Goal: Task Accomplishment & Management: Manage account settings

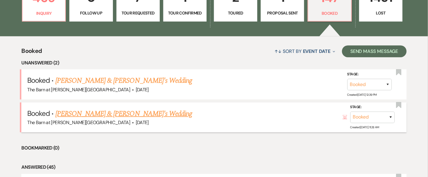
scroll to position [204, 0]
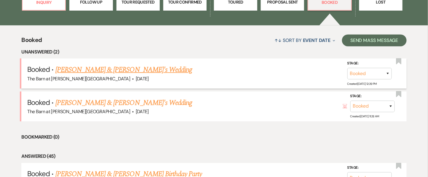
click at [124, 71] on link "[PERSON_NAME] & [PERSON_NAME]'s Wedding" at bounding box center [123, 70] width 137 height 11
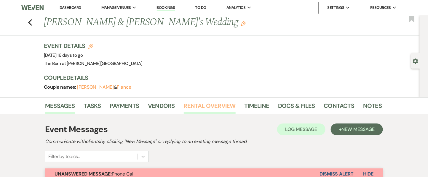
click at [200, 106] on link "Rental Overview" at bounding box center [210, 107] width 52 height 13
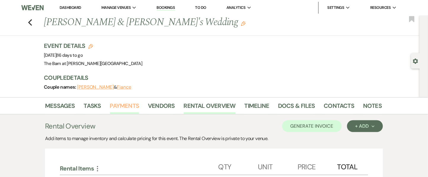
click at [133, 106] on link "Payments" at bounding box center [124, 107] width 29 height 13
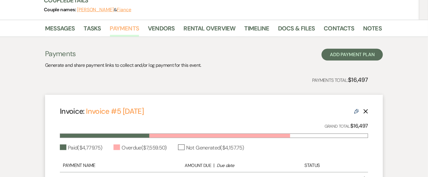
scroll to position [40, 0]
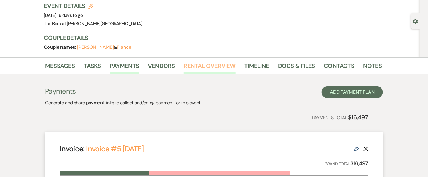
click at [194, 66] on link "Rental Overview" at bounding box center [210, 67] width 52 height 13
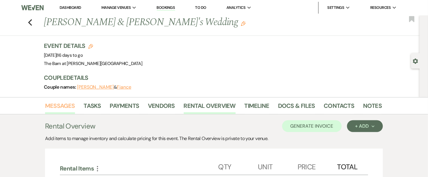
click at [65, 106] on link "Messages" at bounding box center [60, 107] width 30 height 13
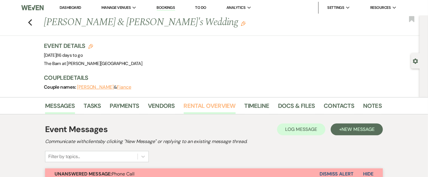
click at [214, 107] on link "Rental Overview" at bounding box center [210, 107] width 52 height 13
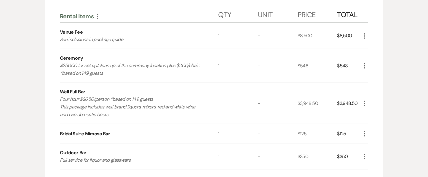
scroll to position [197, 0]
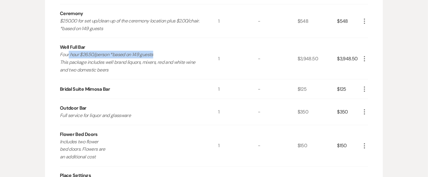
drag, startPoint x: 69, startPoint y: 50, endPoint x: 177, endPoint y: 56, distance: 108.0
click at [177, 56] on p "Four hour $26.50/person *based on 149 guests This package includes well brand l…" at bounding box center [131, 62] width 143 height 23
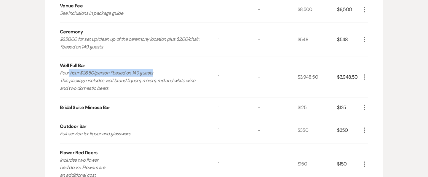
scroll to position [171, 0]
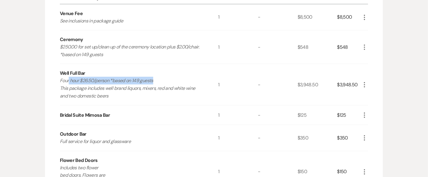
drag, startPoint x: 163, startPoint y: 68, endPoint x: 46, endPoint y: 3, distance: 134.0
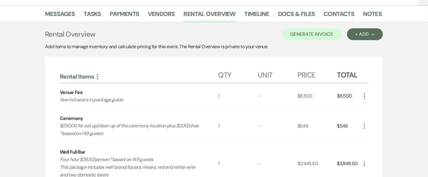
scroll to position [0, 0]
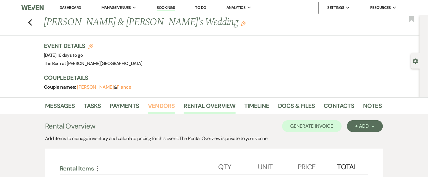
click at [159, 110] on link "Vendors" at bounding box center [161, 107] width 27 height 13
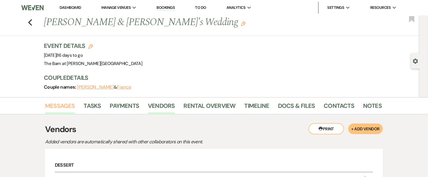
click at [60, 104] on link "Messages" at bounding box center [60, 107] width 30 height 13
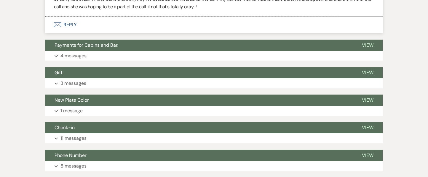
scroll to position [2133, 0]
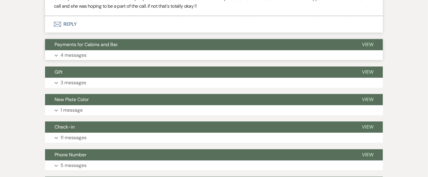
click at [79, 59] on p "4 messages" at bounding box center [73, 56] width 26 height 8
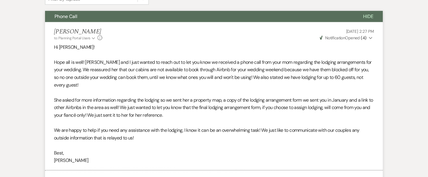
scroll to position [0, 0]
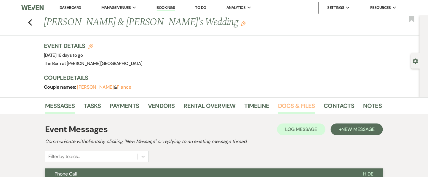
click at [308, 104] on link "Docs & Files" at bounding box center [296, 107] width 37 height 13
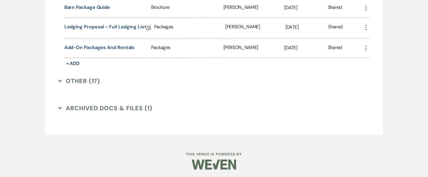
click at [86, 79] on button "Other (17) Expand" at bounding box center [79, 81] width 42 height 9
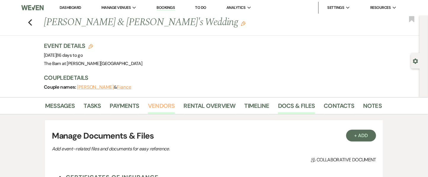
click at [163, 104] on link "Vendors" at bounding box center [161, 107] width 27 height 13
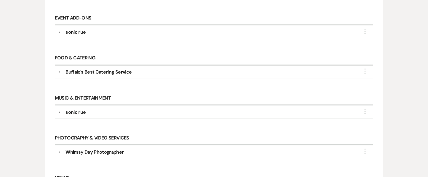
scroll to position [158, 0]
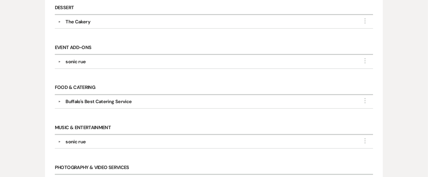
click at [59, 23] on div "▼ The Cakery More" at bounding box center [214, 21] width 312 height 7
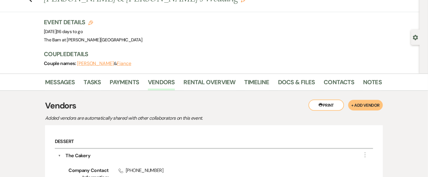
scroll to position [0, 0]
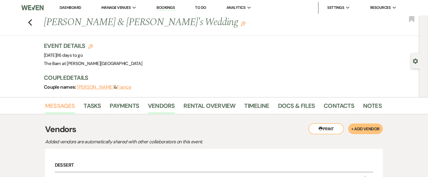
click at [58, 110] on link "Messages" at bounding box center [60, 107] width 30 height 13
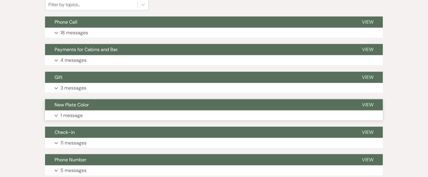
scroll to position [146, 0]
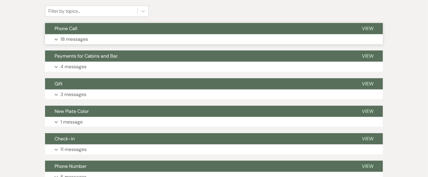
click at [83, 40] on p "18 messages" at bounding box center [74, 40] width 28 height 8
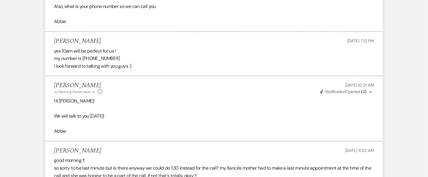
scroll to position [1726, 0]
